Goal: Task Accomplishment & Management: Use online tool/utility

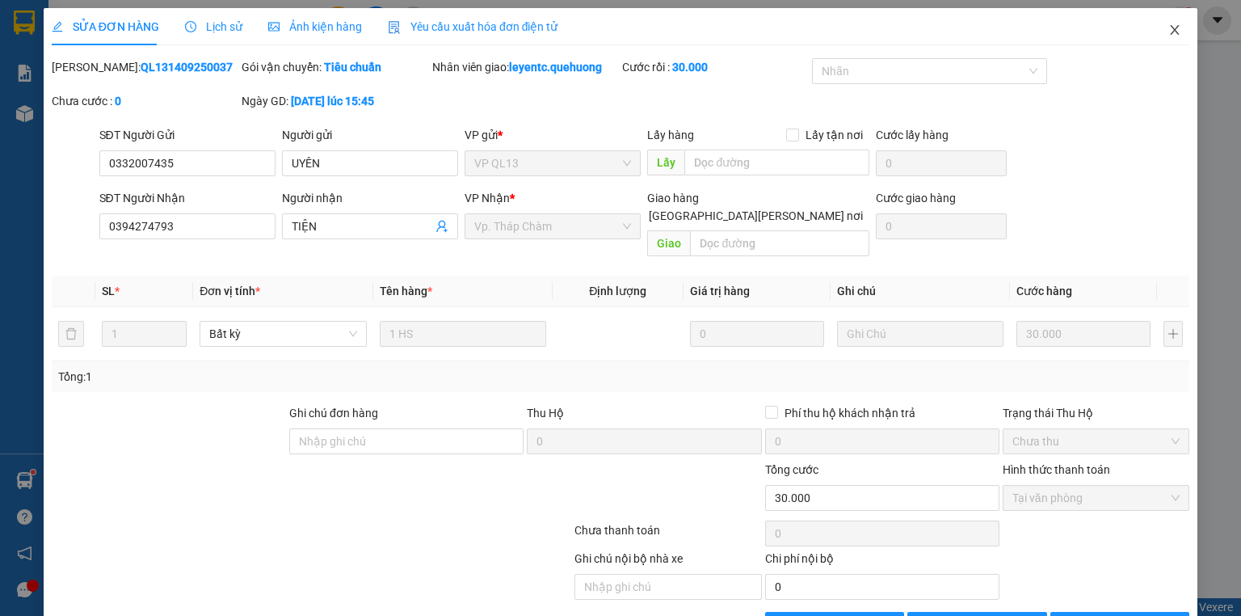
click at [1170, 27] on icon "close" at bounding box center [1174, 30] width 9 height 10
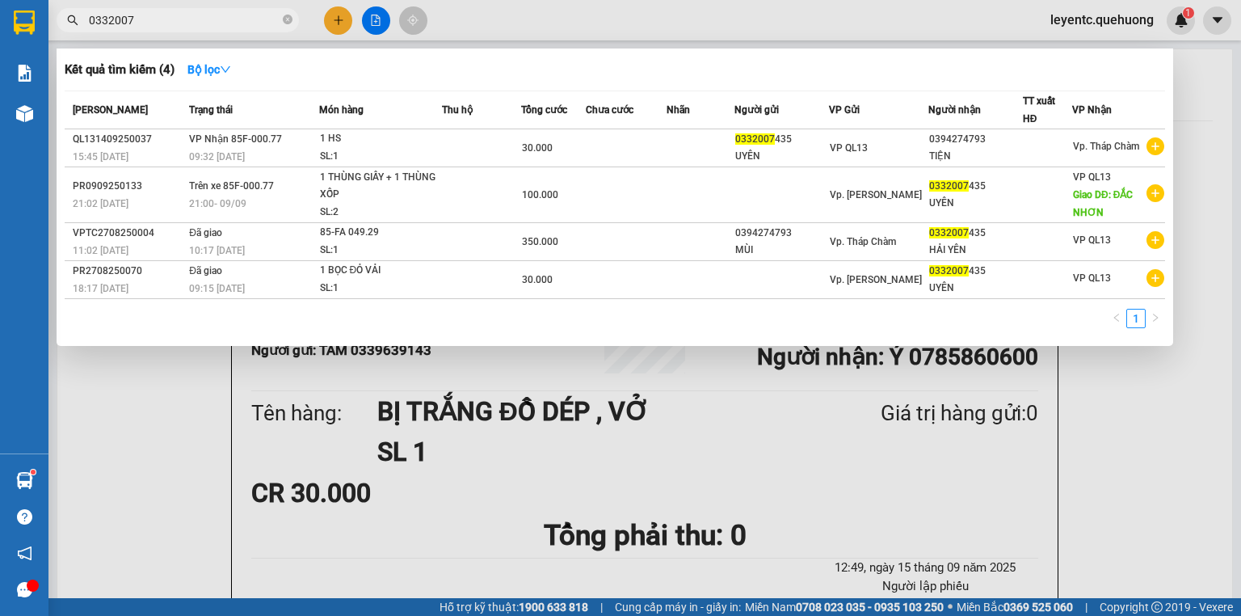
drag, startPoint x: 288, startPoint y: 22, endPoint x: 246, endPoint y: 17, distance: 41.5
click at [246, 17] on span "0332007" at bounding box center [178, 20] width 242 height 24
click at [287, 18] on icon "close-circle" at bounding box center [288, 20] width 10 height 10
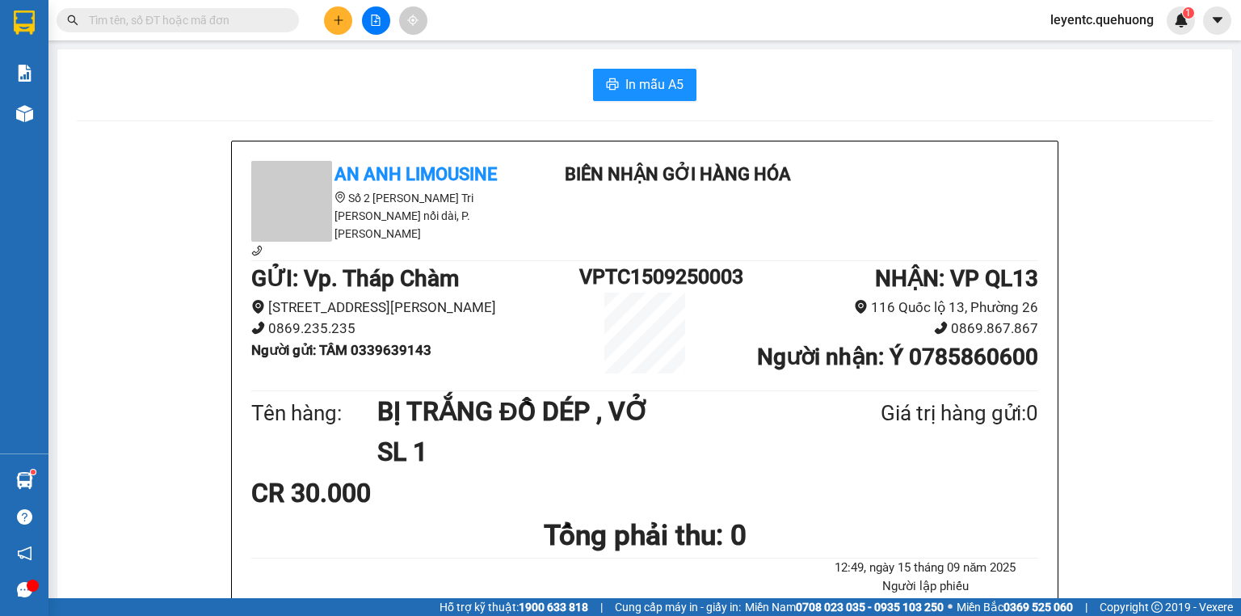
click at [263, 18] on input "text" at bounding box center [184, 20] width 191 height 18
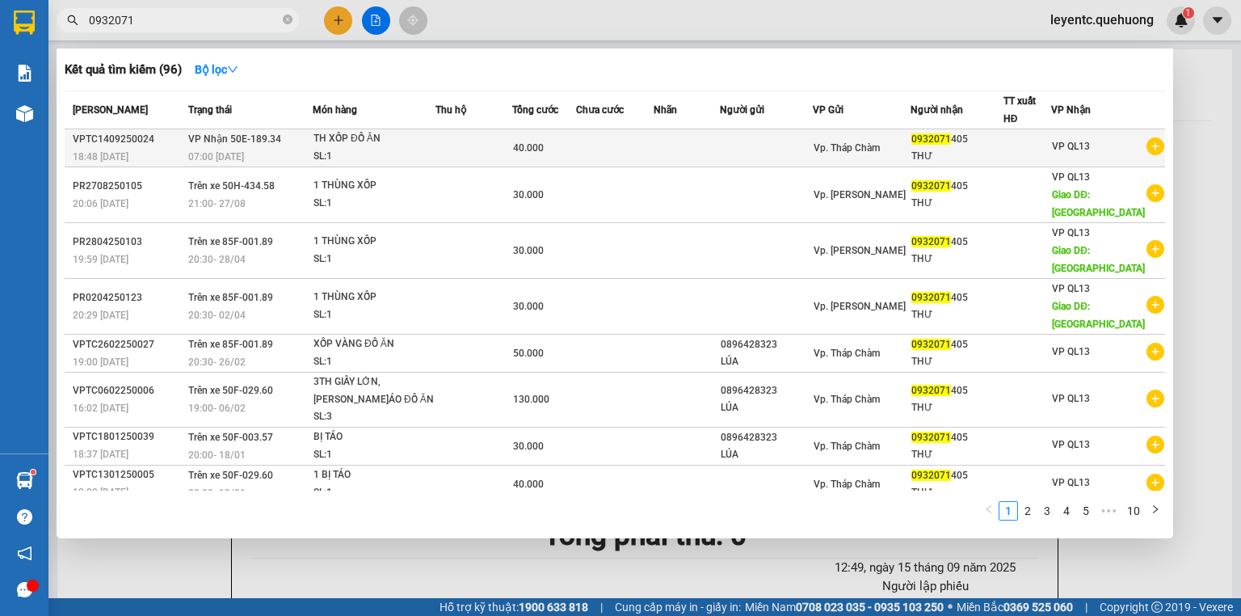
type input "0932071"
click at [740, 146] on td at bounding box center [766, 148] width 93 height 38
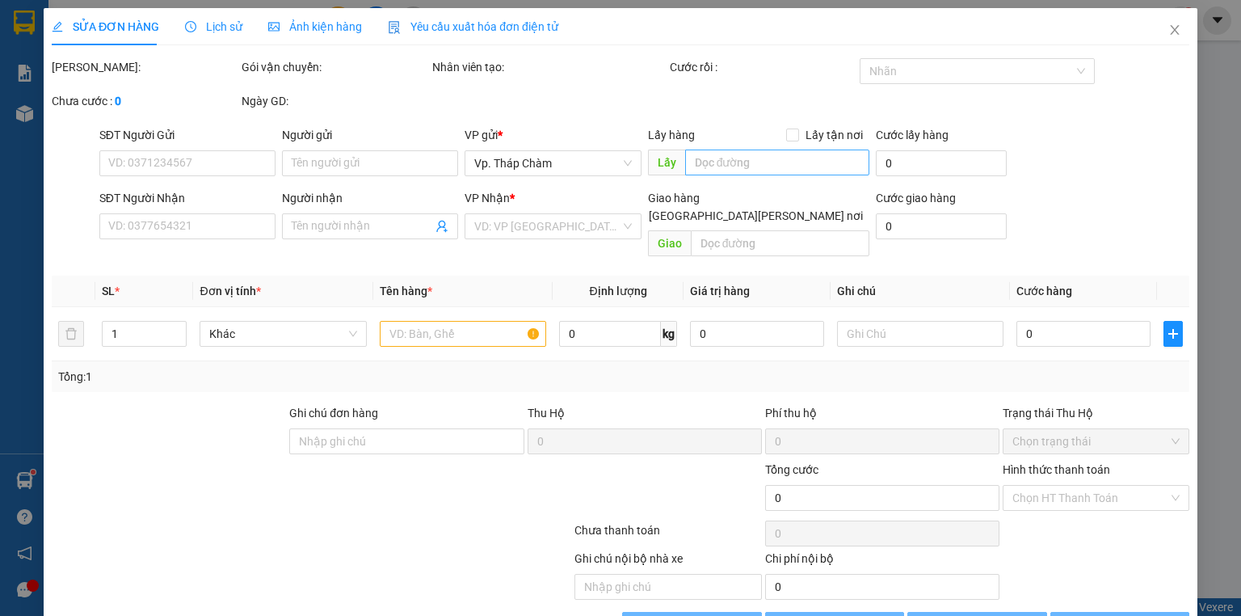
type input "0932071405"
type input "THƯ"
type input "40.000"
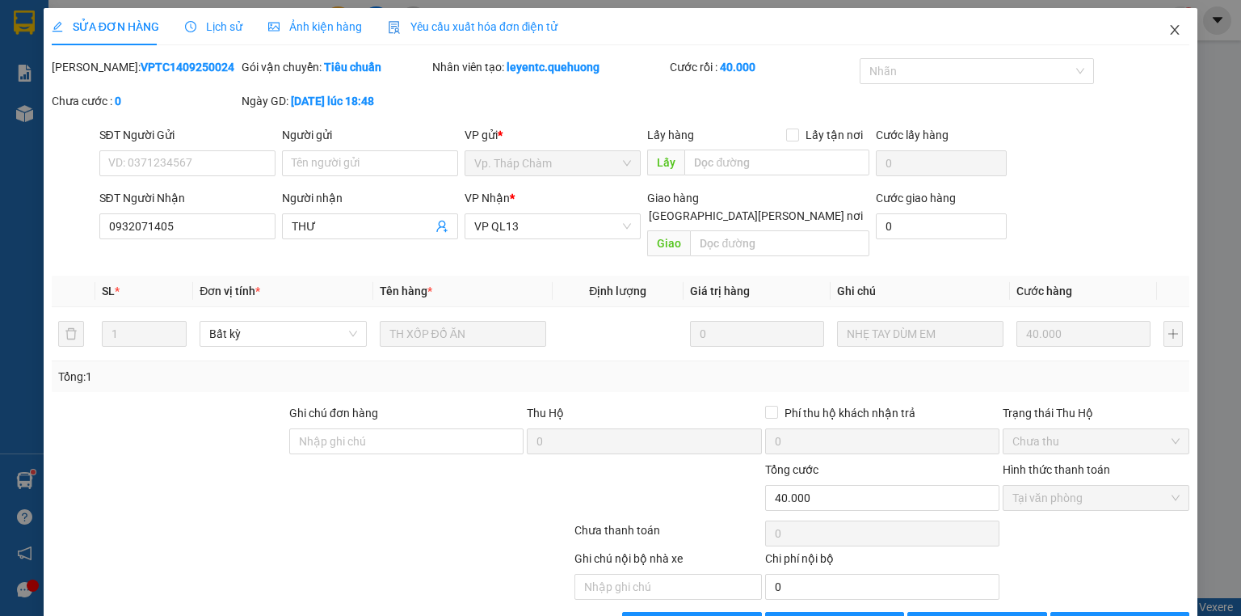
click at [1170, 27] on icon "close" at bounding box center [1174, 30] width 9 height 10
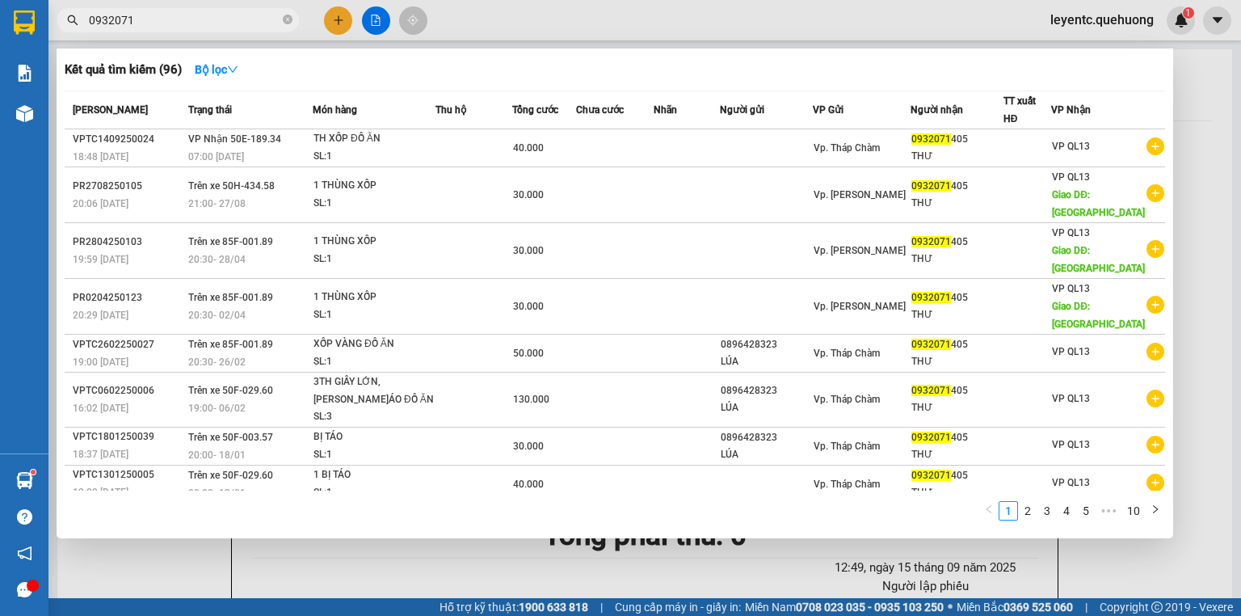
click at [152, 19] on input "0932071" at bounding box center [184, 20] width 191 height 18
drag, startPoint x: 288, startPoint y: 19, endPoint x: 237, endPoint y: 29, distance: 51.0
click at [287, 19] on icon "close-circle" at bounding box center [288, 20] width 10 height 10
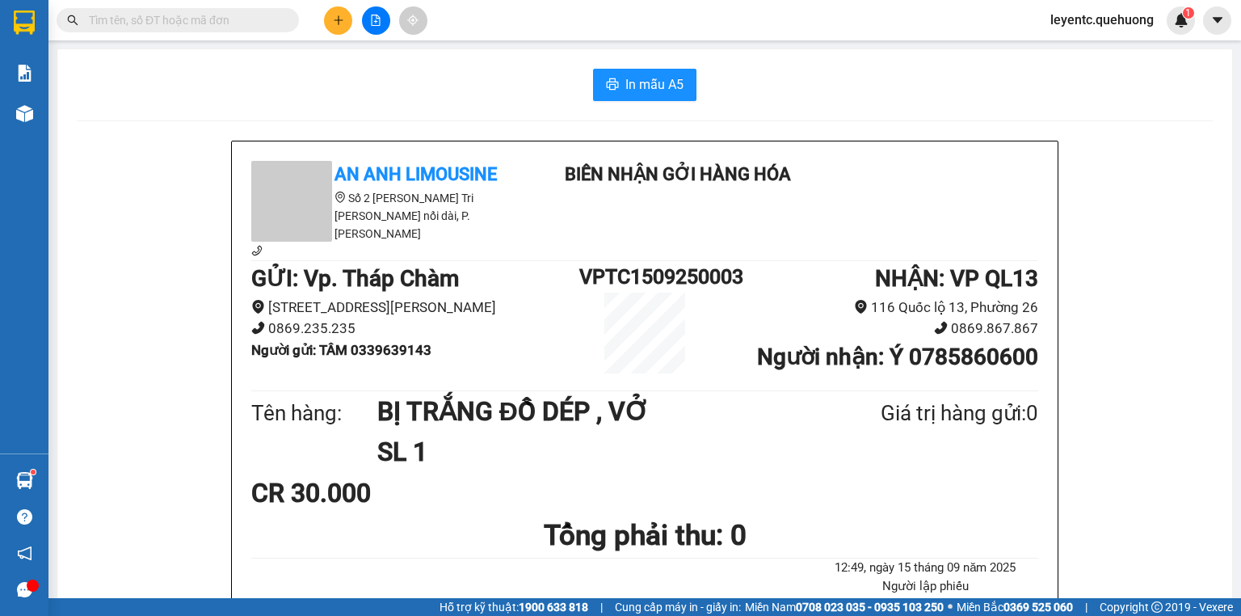
click at [233, 29] on span at bounding box center [178, 20] width 242 height 24
click at [229, 26] on input "text" at bounding box center [184, 20] width 191 height 18
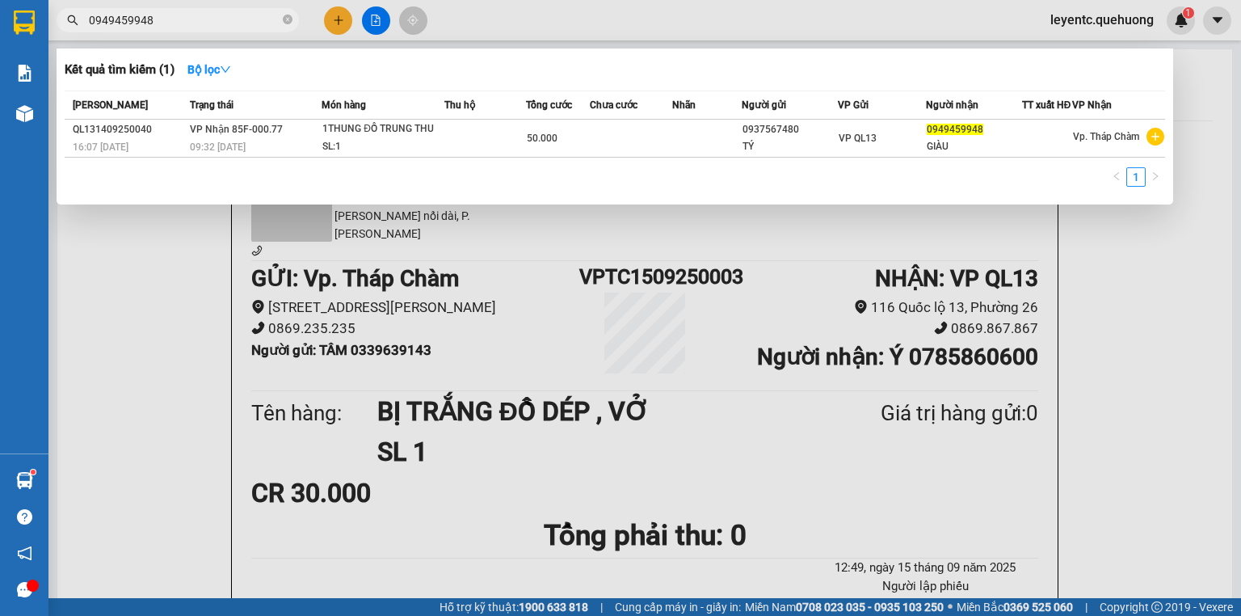
type input "0949459948"
drag, startPoint x: 763, startPoint y: 431, endPoint x: 773, endPoint y: 400, distance: 32.2
click at [766, 430] on div at bounding box center [620, 308] width 1241 height 616
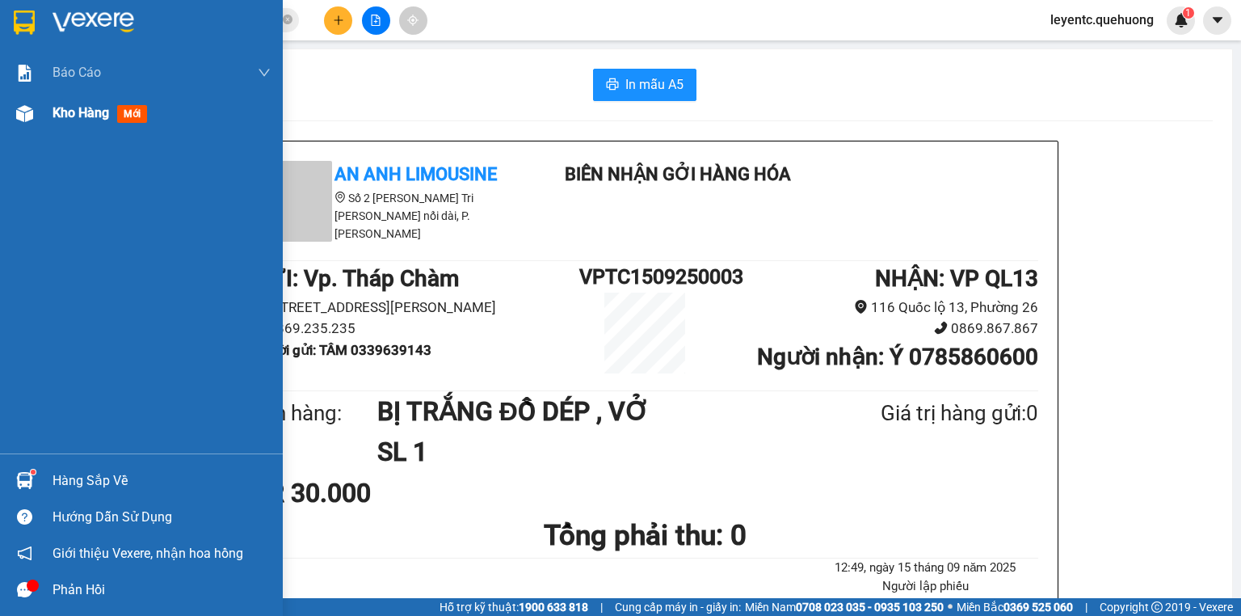
click at [27, 116] on img at bounding box center [24, 113] width 17 height 17
click at [81, 114] on span "Kho hàng" at bounding box center [81, 112] width 57 height 15
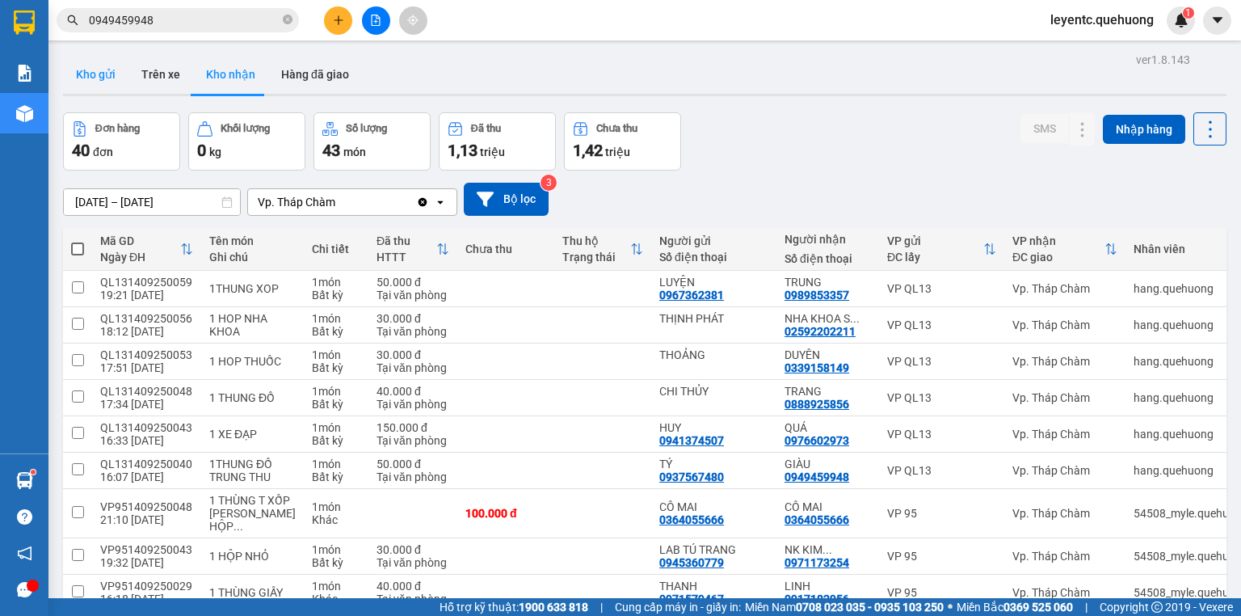
click at [87, 71] on button "Kho gửi" at bounding box center [95, 74] width 65 height 39
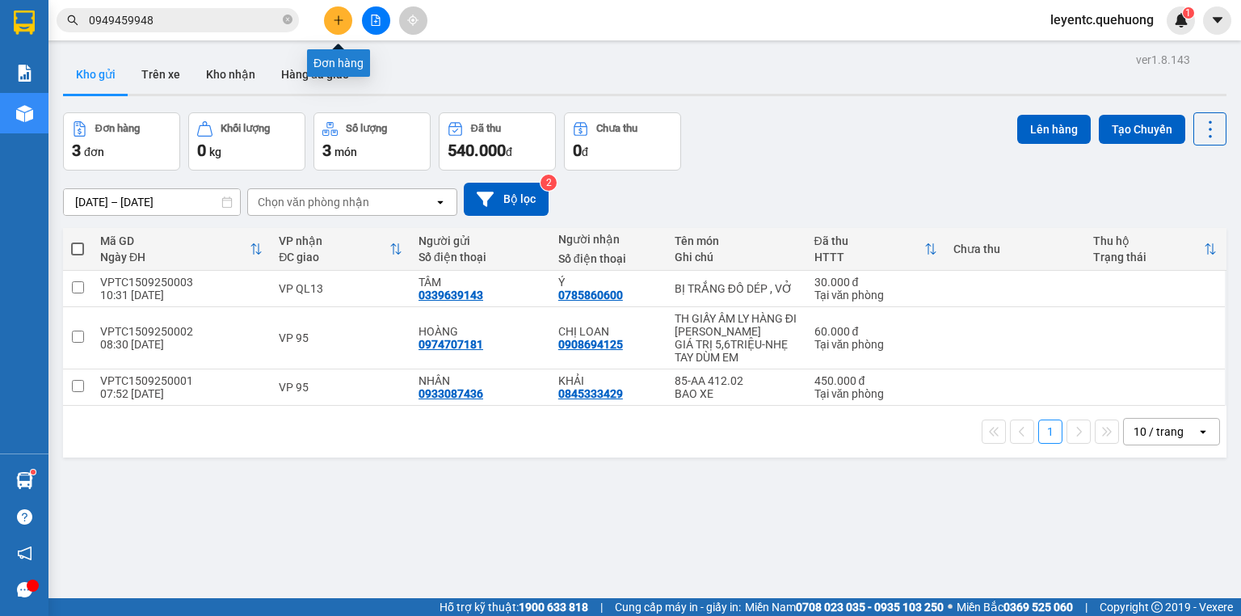
click at [338, 18] on icon "plus" at bounding box center [338, 19] width 1 height 9
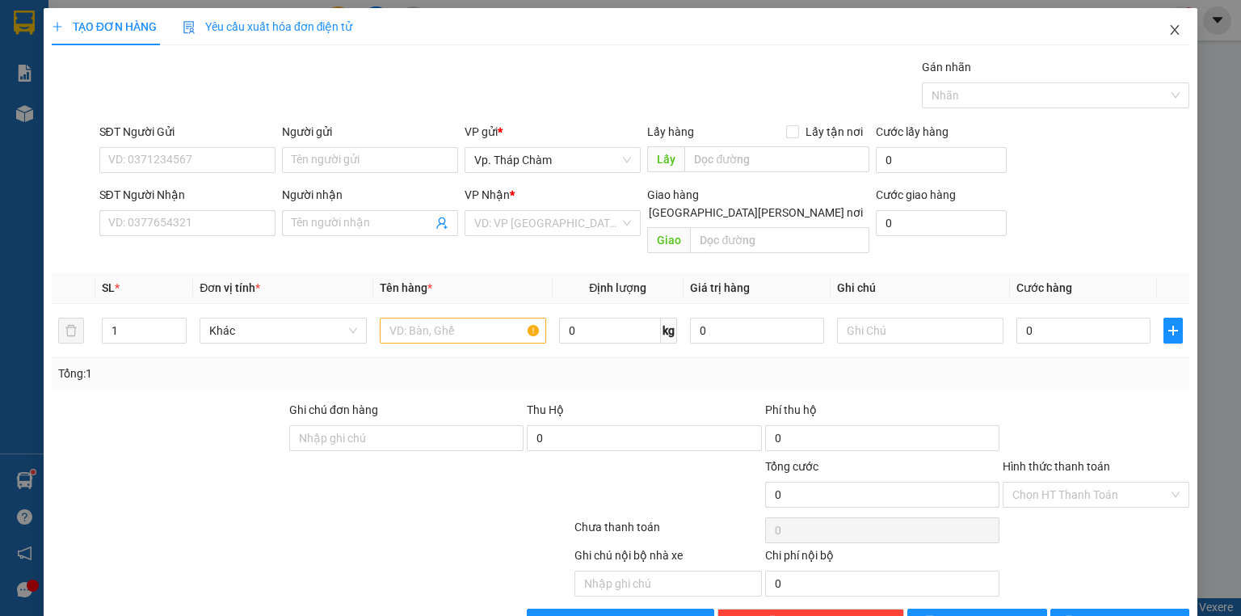
click at [1170, 28] on icon "close" at bounding box center [1174, 30] width 9 height 10
